Goal: Task Accomplishment & Management: Manage account settings

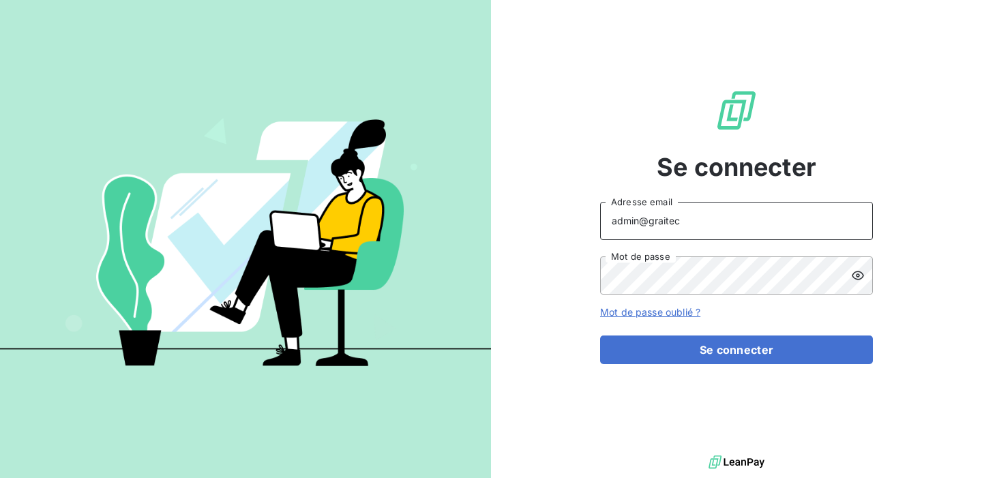
drag, startPoint x: 701, startPoint y: 223, endPoint x: 651, endPoint y: 222, distance: 50.5
click at [651, 222] on input "admin@graitec" at bounding box center [736, 221] width 273 height 38
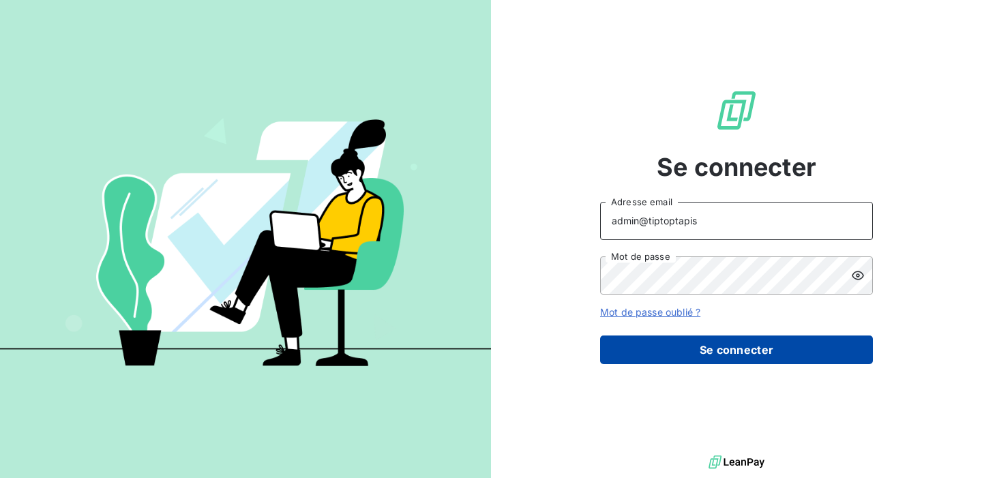
type input "admin@tiptoptapis"
click at [716, 357] on button "Se connecter" at bounding box center [736, 350] width 273 height 29
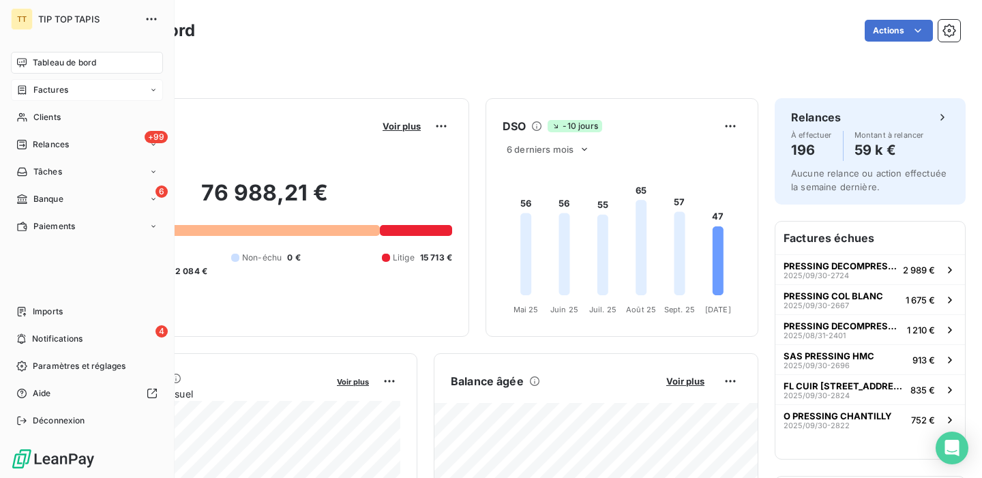
click at [127, 89] on div "Factures" at bounding box center [87, 90] width 152 height 22
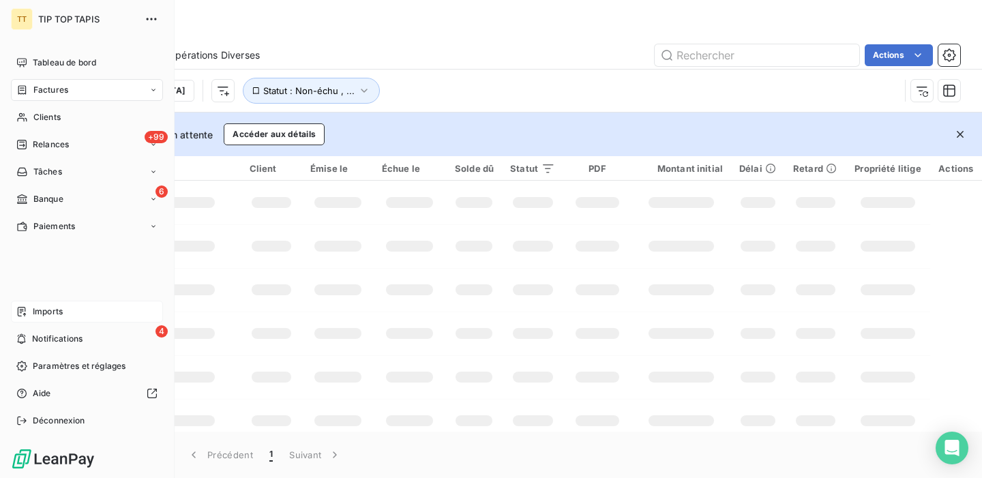
click at [59, 315] on span "Imports" at bounding box center [48, 312] width 30 height 12
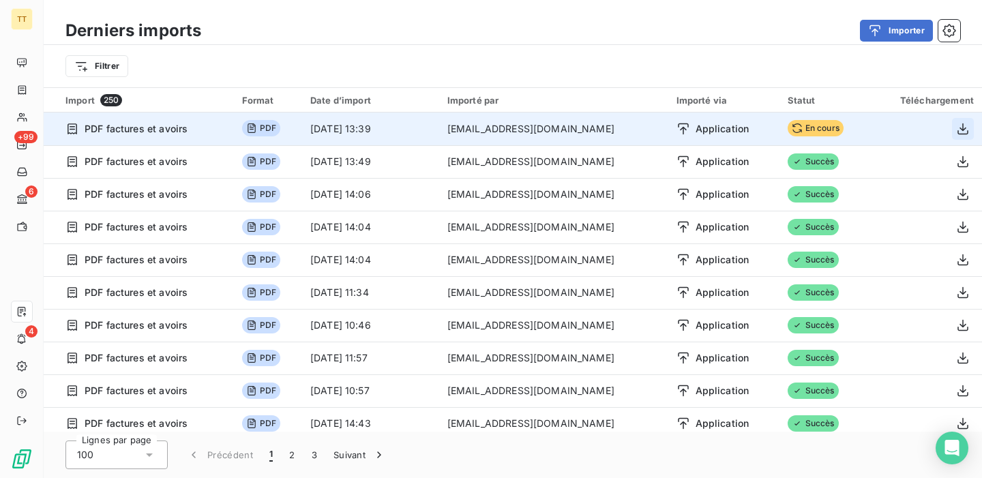
click at [960, 129] on icon "button" at bounding box center [963, 129] width 14 height 14
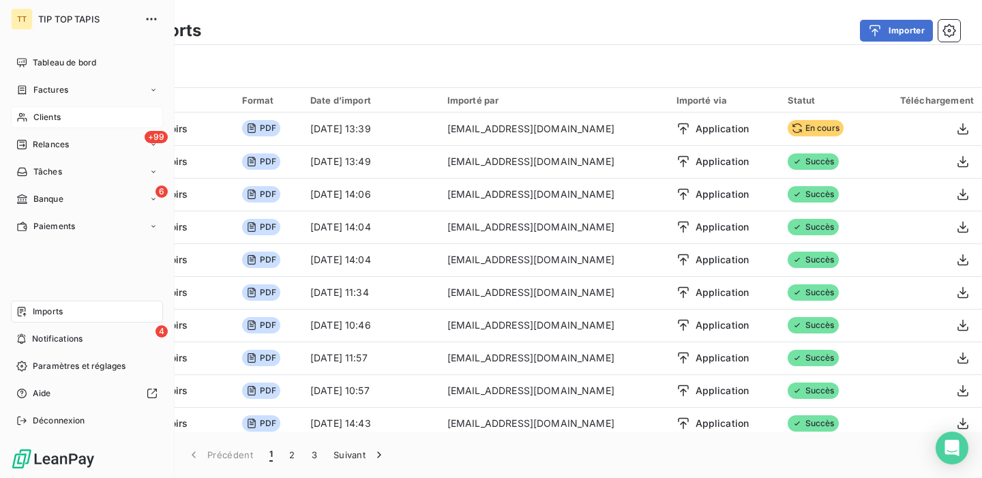
click at [35, 113] on span "Clients" at bounding box center [46, 117] width 27 height 12
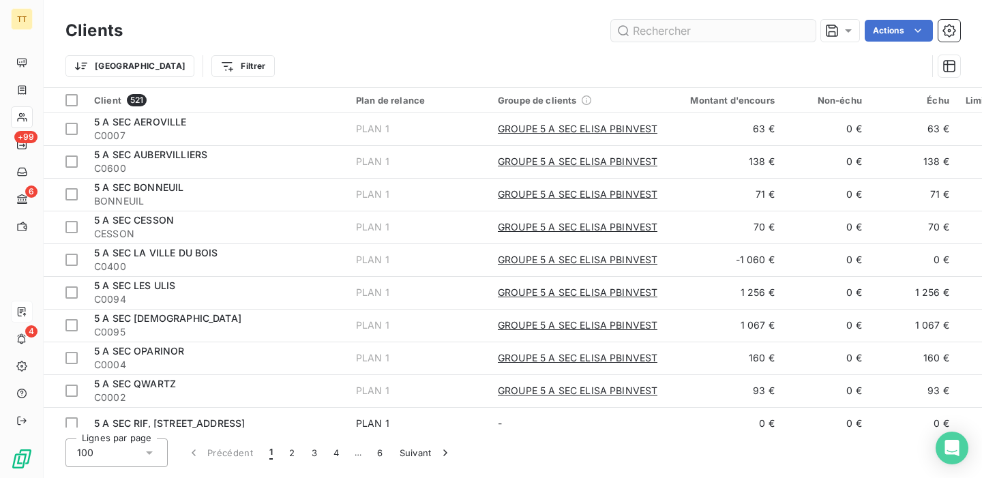
click at [732, 41] on input "text" at bounding box center [713, 31] width 205 height 22
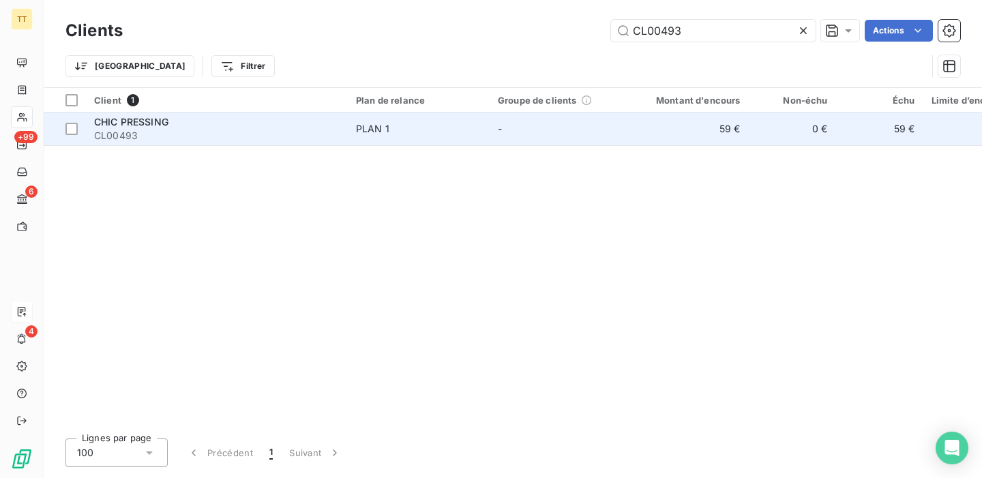
type input "CL00493"
click at [293, 132] on span "CL00493" at bounding box center [217, 136] width 246 height 14
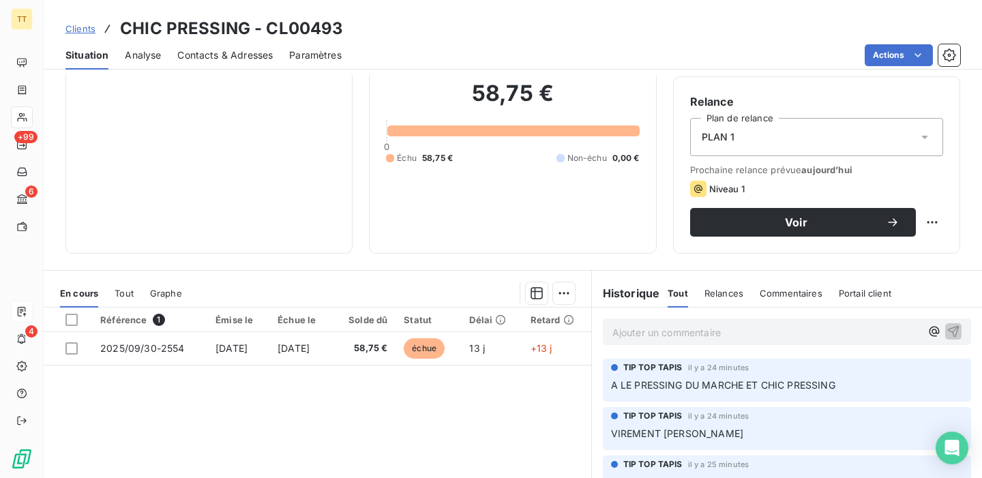
scroll to position [231, 0]
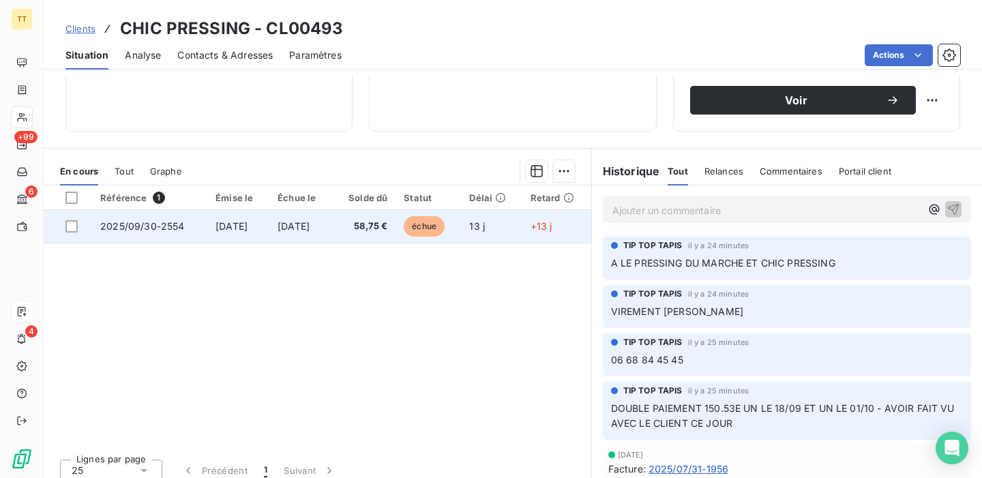
click at [141, 220] on td "2025/09/30-2554" at bounding box center [149, 226] width 115 height 33
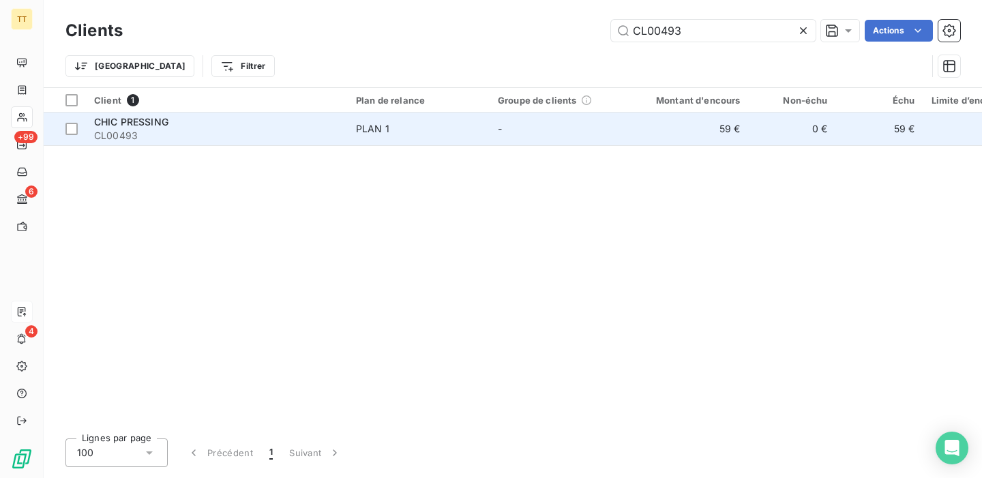
click at [268, 129] on span "CL00493" at bounding box center [217, 136] width 246 height 14
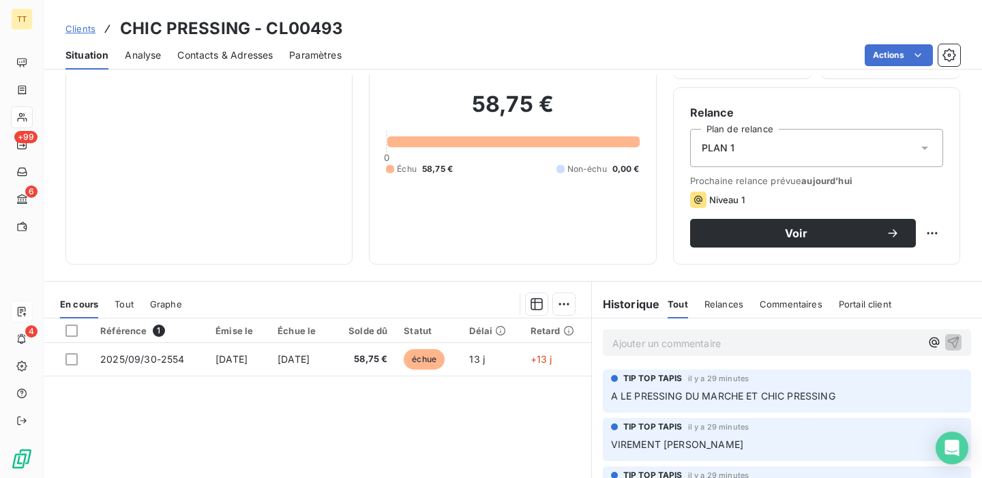
scroll to position [99, 0]
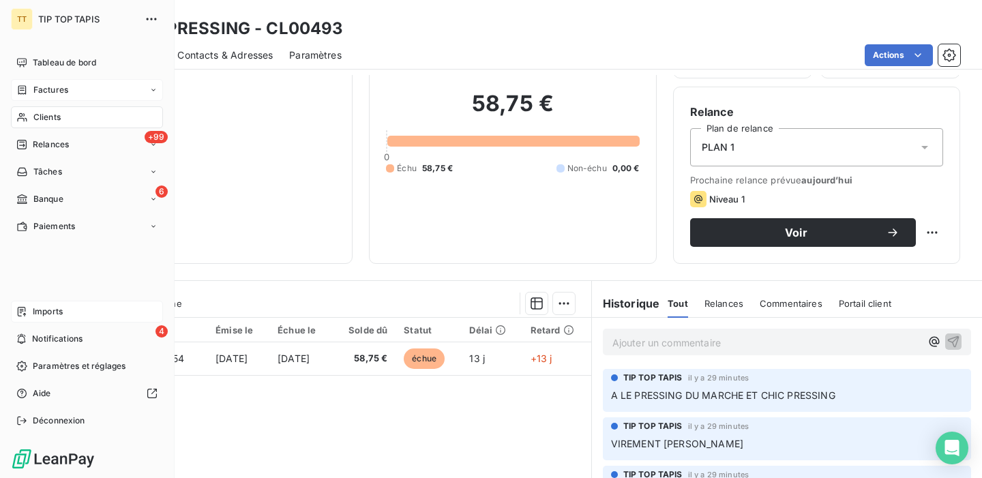
click at [87, 79] on div "Factures" at bounding box center [87, 90] width 152 height 22
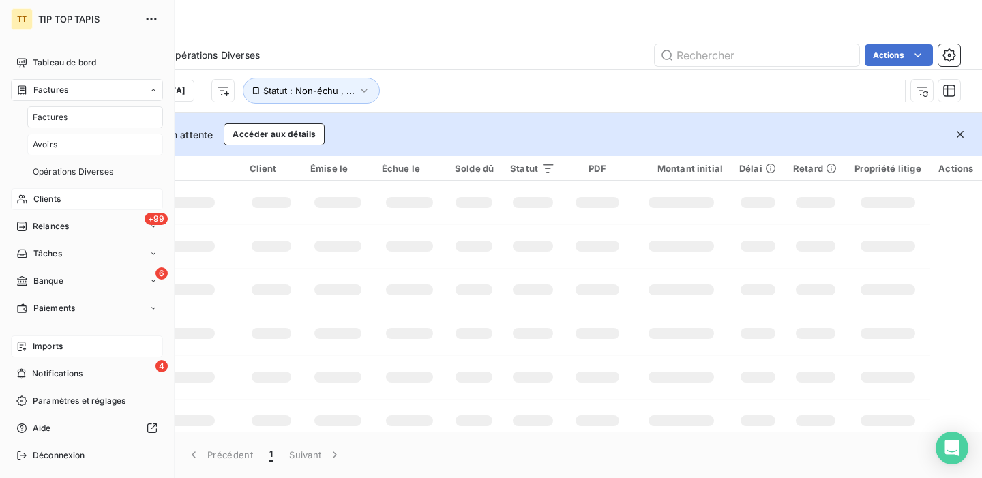
click at [66, 145] on div "Avoirs" at bounding box center [95, 145] width 136 height 22
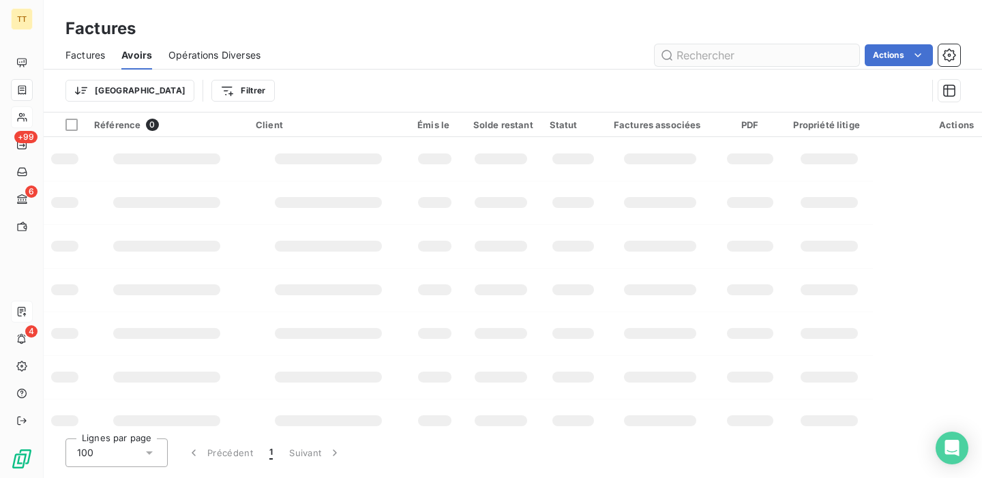
click at [720, 62] on input "text" at bounding box center [757, 55] width 205 height 22
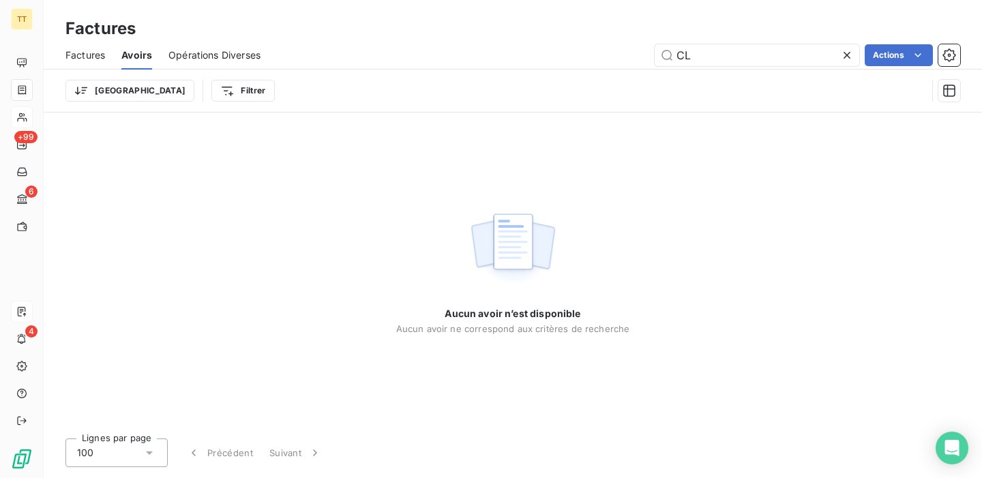
type input "C"
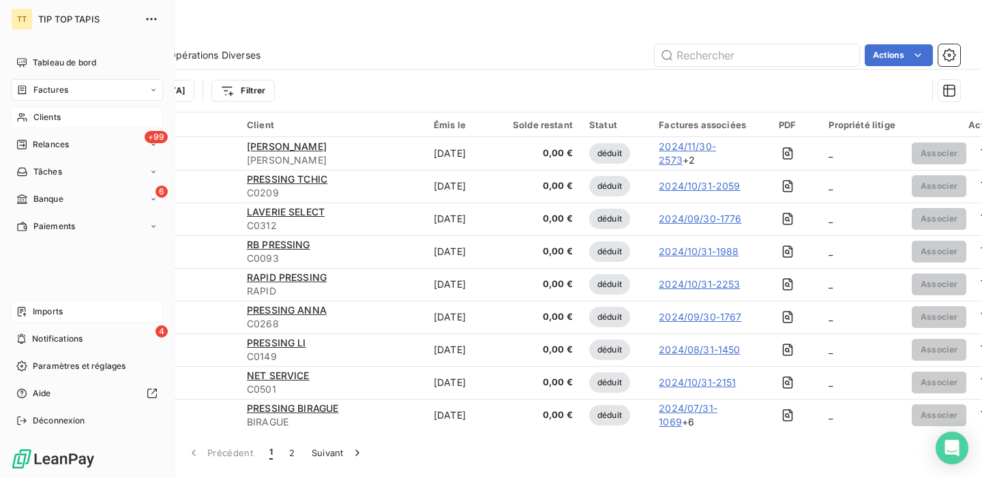
click at [46, 310] on span "Imports" at bounding box center [48, 312] width 30 height 12
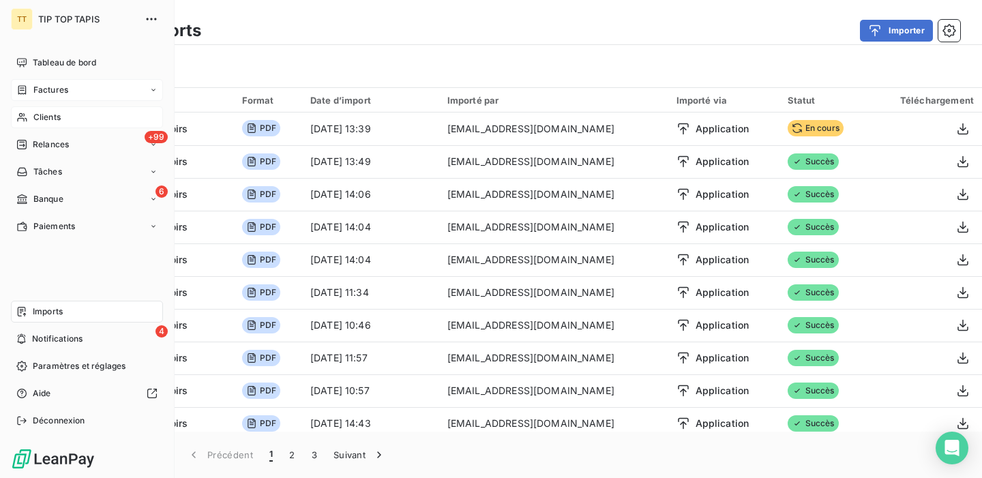
click at [75, 91] on div "Factures" at bounding box center [87, 90] width 152 height 22
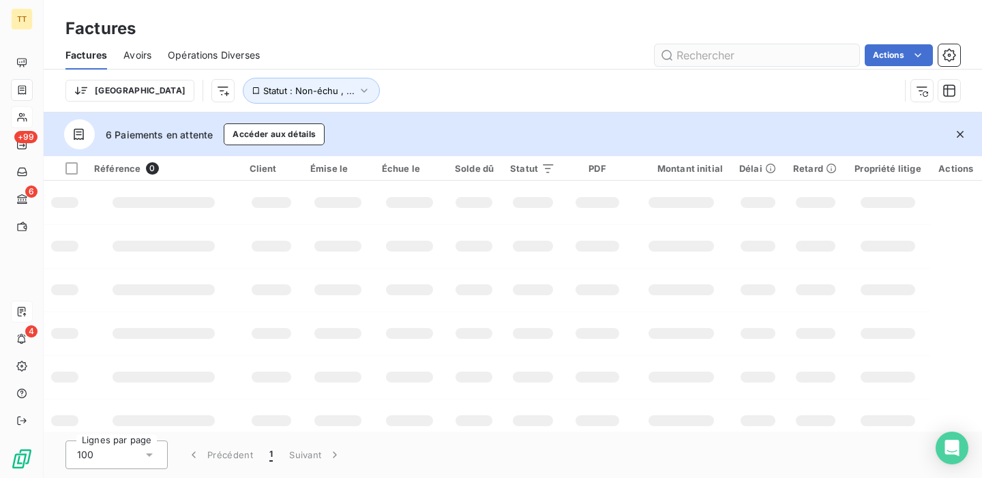
click at [725, 59] on input "text" at bounding box center [757, 55] width 205 height 22
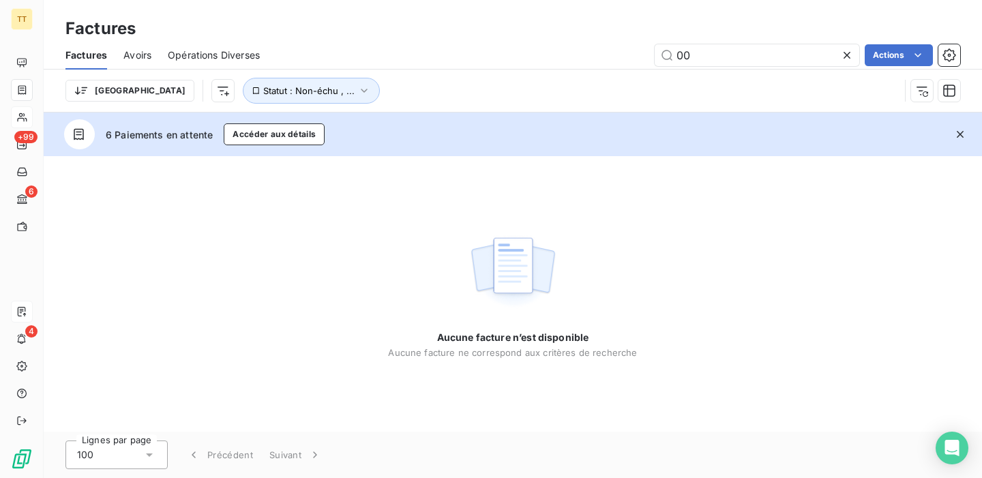
type input "0"
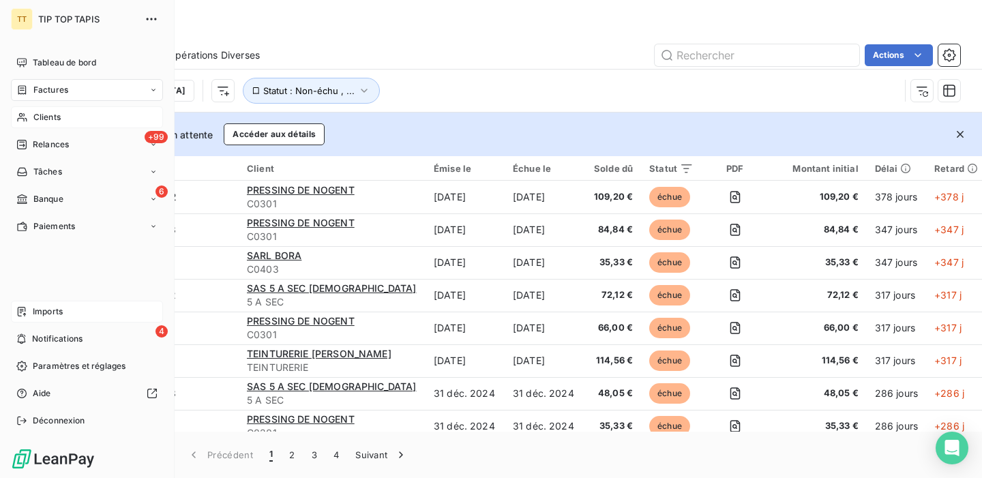
click at [70, 89] on div "Factures" at bounding box center [87, 90] width 152 height 22
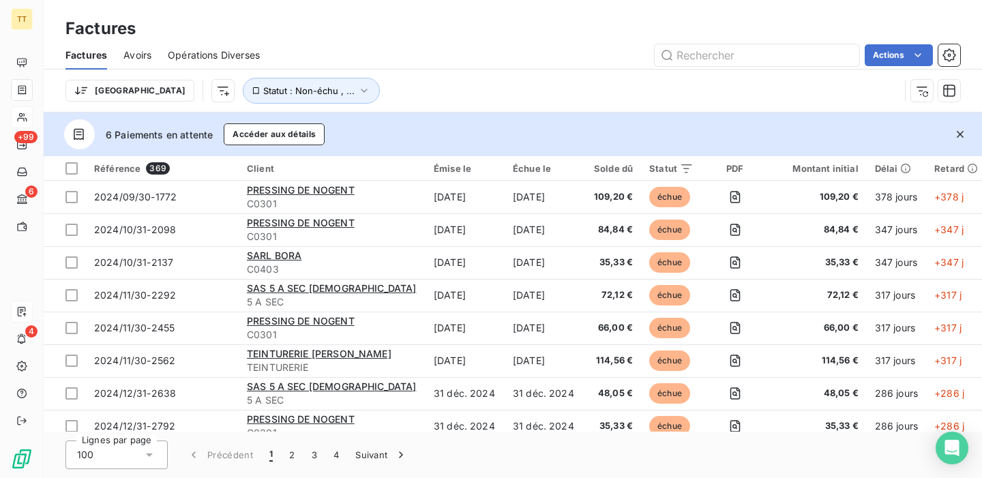
click at [139, 52] on span "Avoirs" at bounding box center [137, 55] width 28 height 14
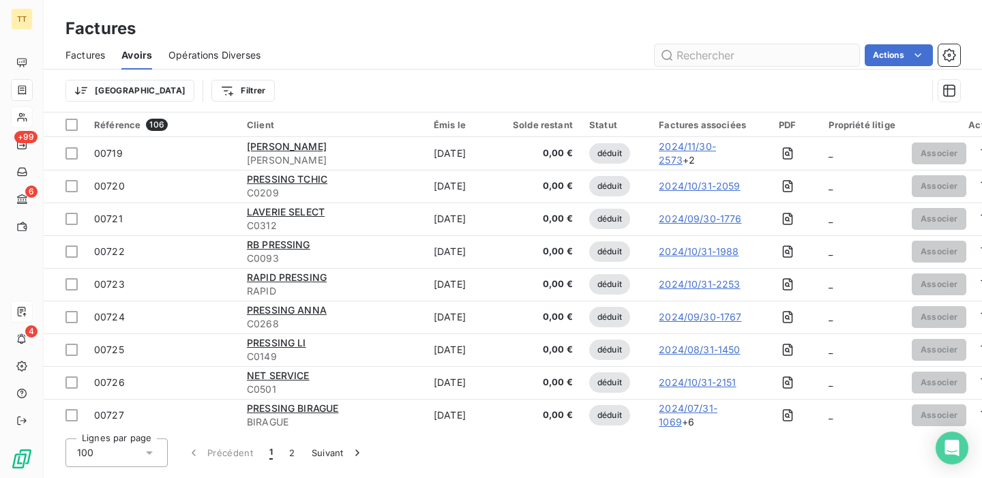
click at [766, 58] on input "text" at bounding box center [757, 55] width 205 height 22
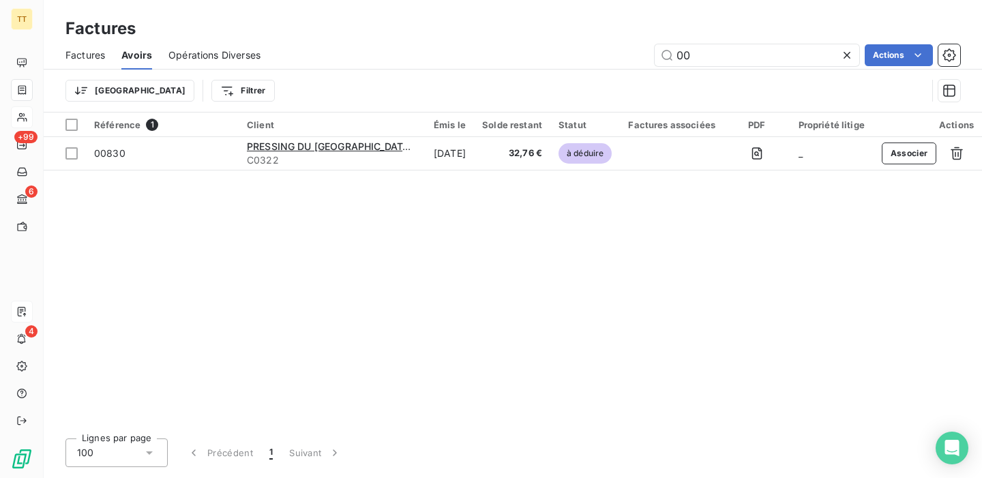
type input "0"
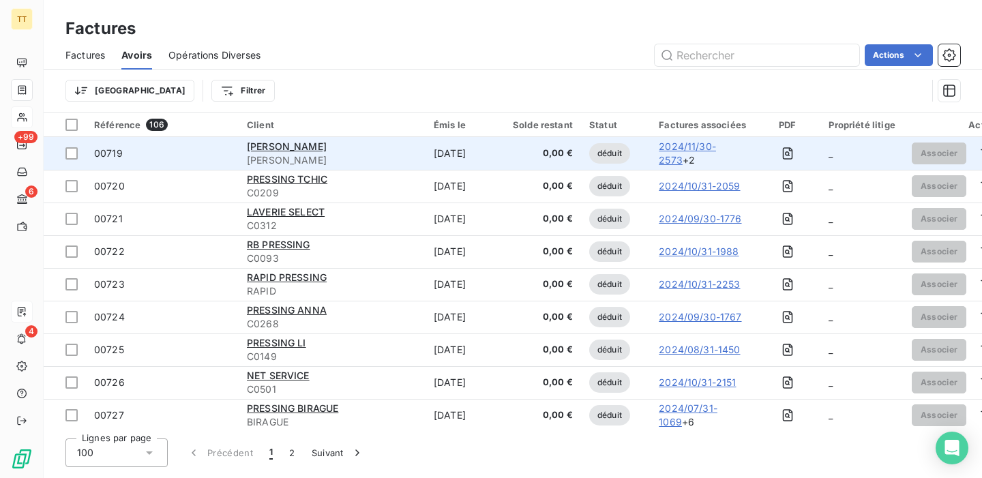
click at [330, 152] on div "[PERSON_NAME]" at bounding box center [332, 147] width 171 height 14
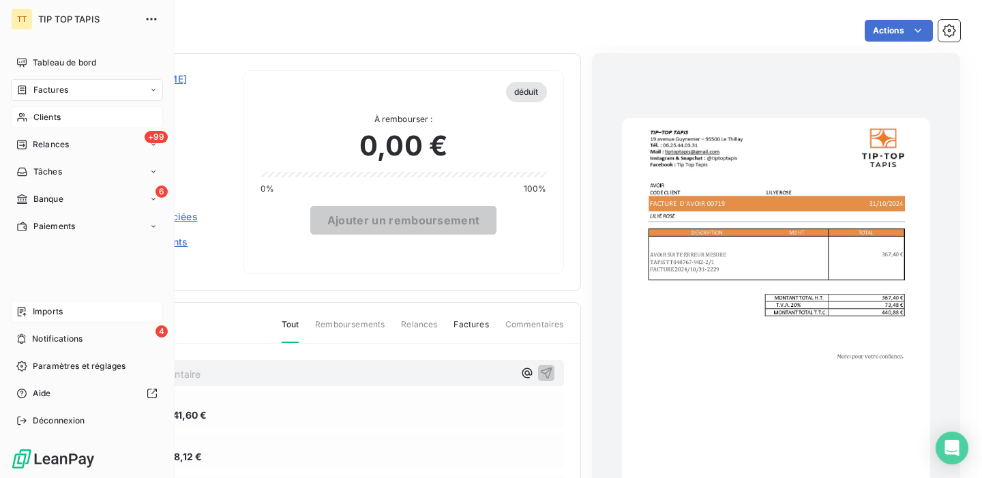
click at [56, 309] on span "Imports" at bounding box center [48, 312] width 30 height 12
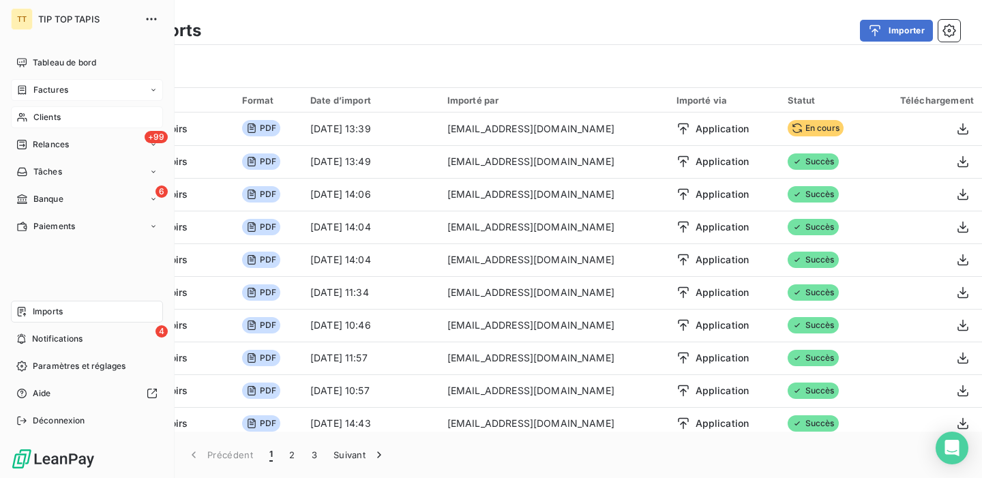
click at [65, 88] on span "Factures" at bounding box center [50, 90] width 35 height 12
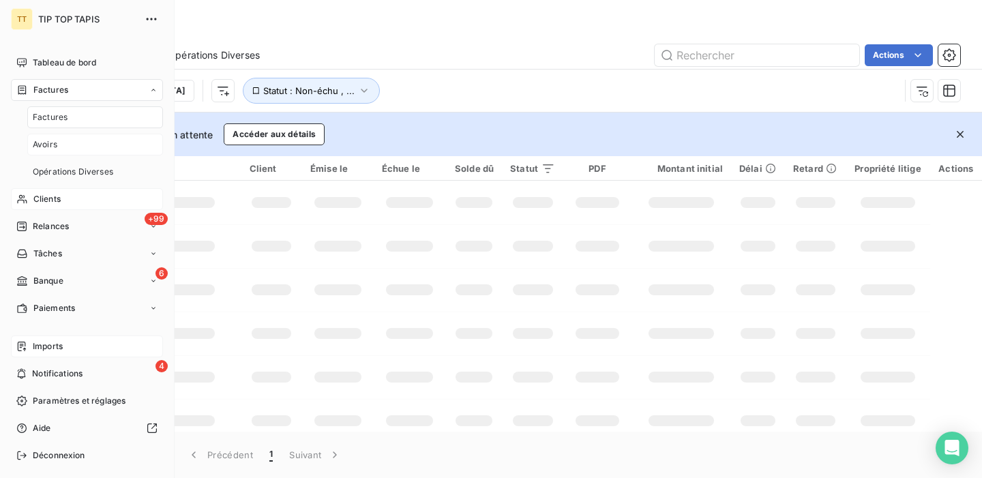
click at [65, 140] on div "Avoirs" at bounding box center [95, 145] width 136 height 22
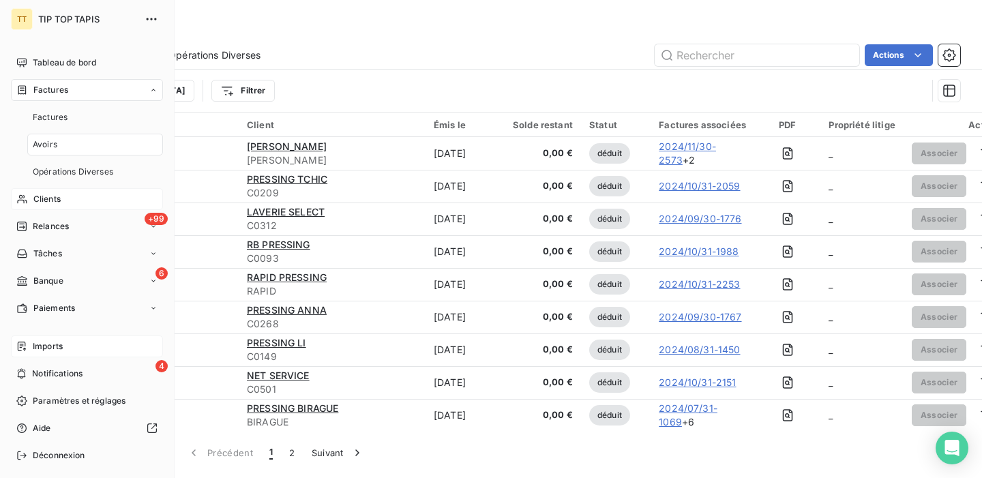
click at [61, 350] on span "Imports" at bounding box center [48, 346] width 30 height 12
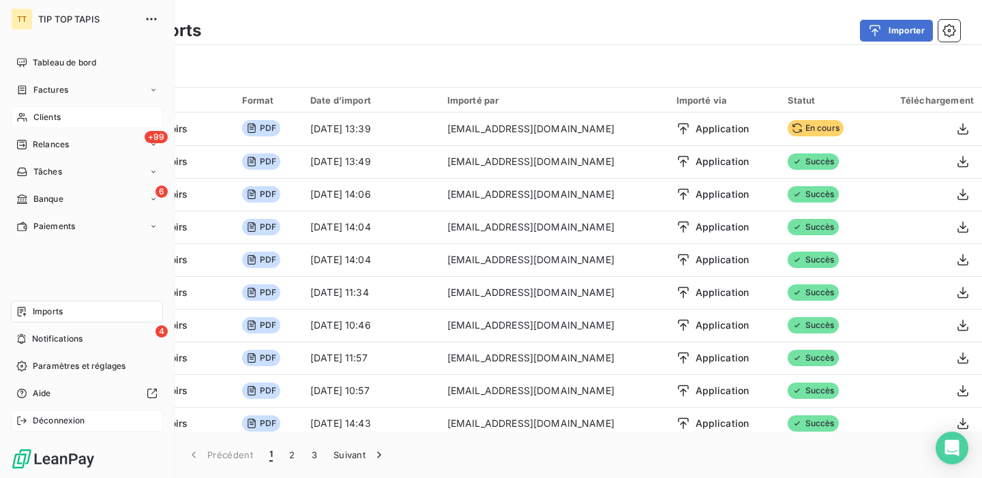
click at [50, 421] on span "Déconnexion" at bounding box center [59, 421] width 53 height 12
